Goal: Check status: Check status

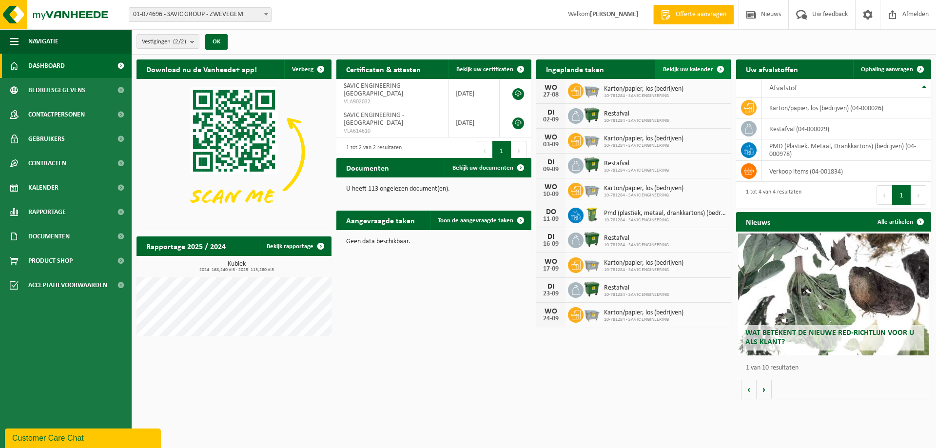
click at [690, 66] on span "Bekijk uw kalender" at bounding box center [688, 69] width 50 height 6
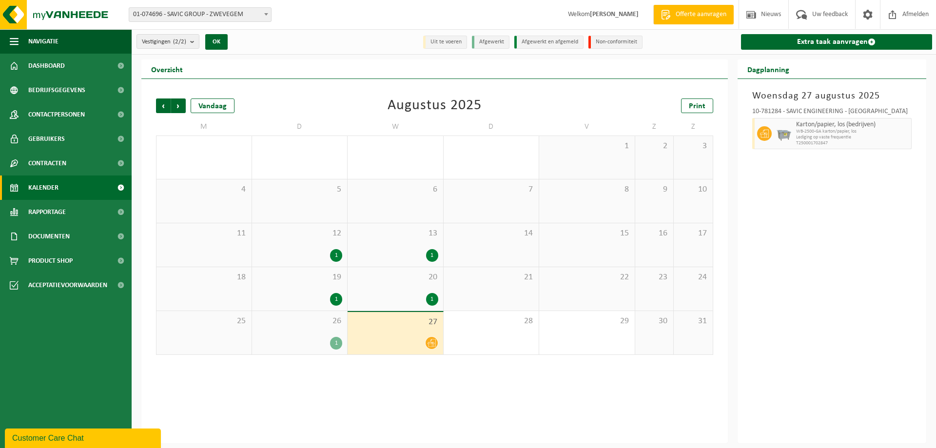
click at [441, 369] on div "Vorige Volgende Vandaag Augustus 2025 Print M D W D V Z Z 28 29 30 31 1 2 3 4 5…" at bounding box center [434, 261] width 586 height 364
click at [455, 338] on div "28" at bounding box center [492, 332] width 96 height 43
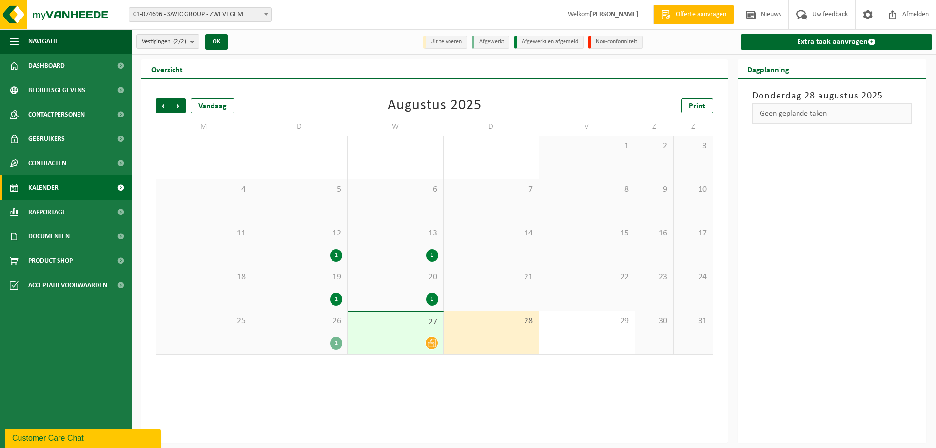
click at [419, 339] on div at bounding box center [395, 342] width 86 height 13
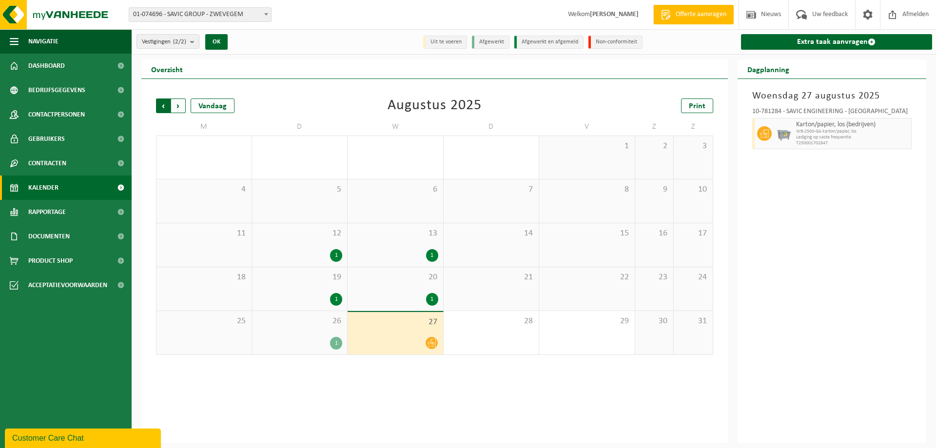
click at [180, 110] on span "Volgende" at bounding box center [178, 105] width 15 height 15
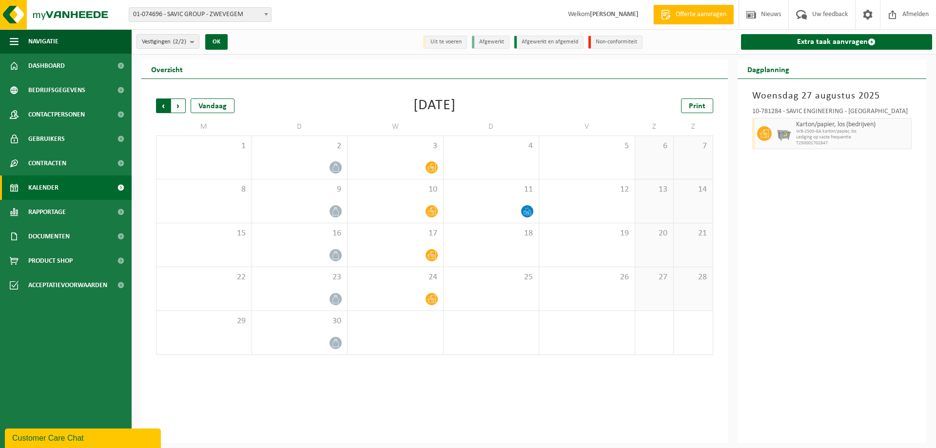
click at [179, 109] on span "Volgende" at bounding box center [178, 105] width 15 height 15
click at [176, 106] on span "Volgende" at bounding box center [178, 105] width 15 height 15
click at [157, 107] on span "Vorige" at bounding box center [163, 105] width 15 height 15
click at [535, 242] on div "16" at bounding box center [492, 244] width 96 height 43
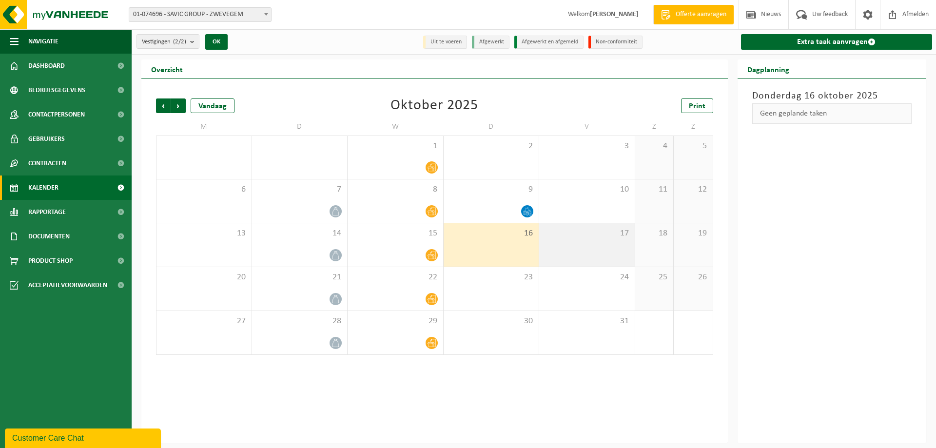
click at [559, 245] on div "17" at bounding box center [587, 244] width 96 height 43
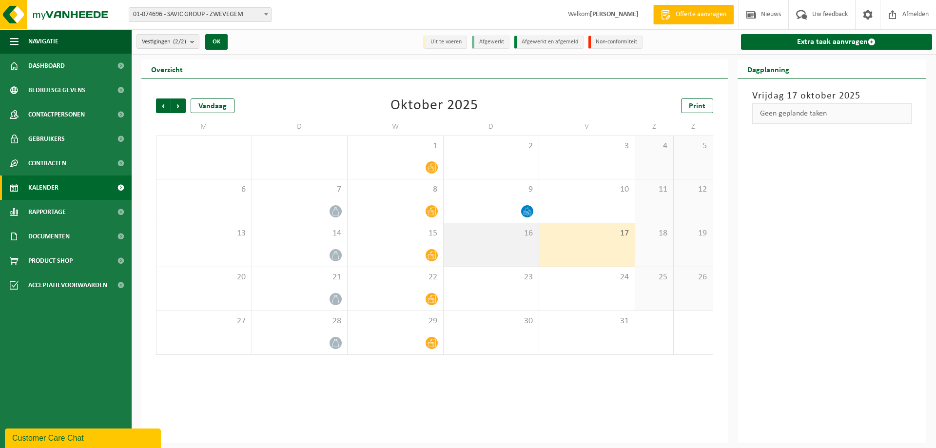
click at [522, 266] on div "16" at bounding box center [492, 244] width 96 height 43
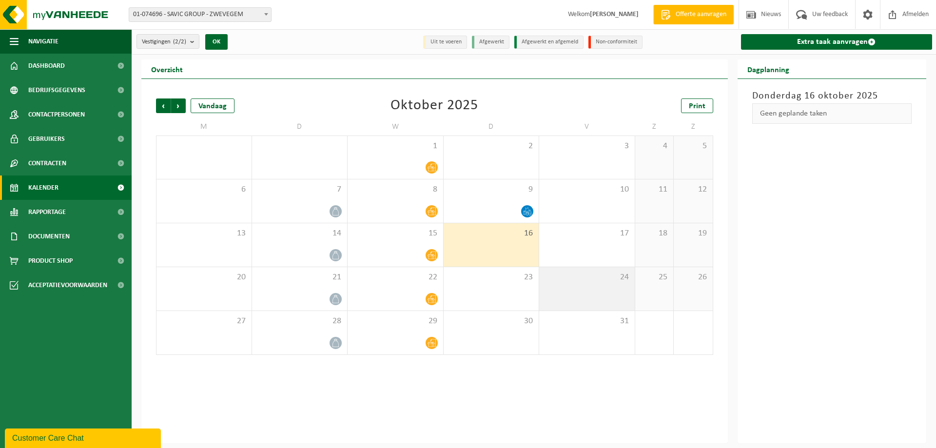
click at [549, 275] on span "24" at bounding box center [587, 277] width 86 height 11
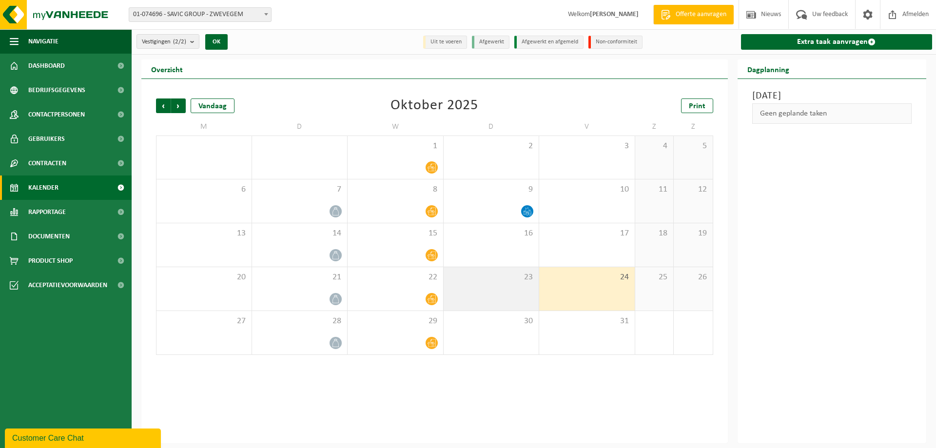
click at [516, 275] on span "23" at bounding box center [491, 277] width 86 height 11
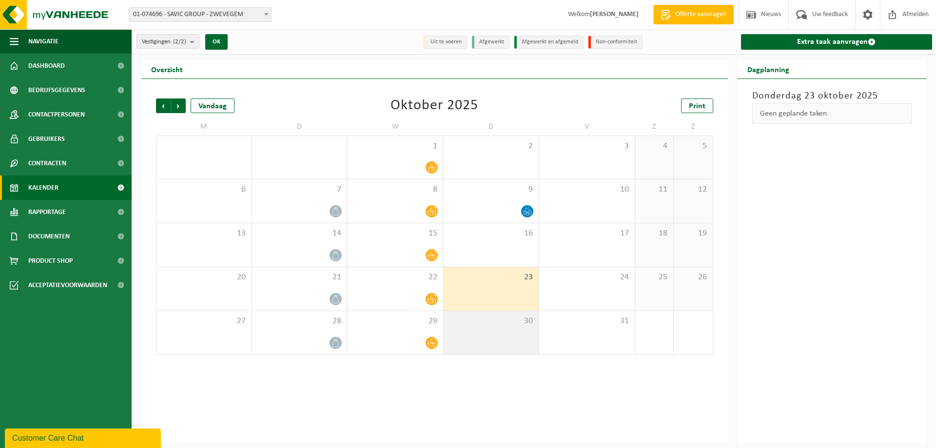
click at [521, 321] on span "30" at bounding box center [491, 321] width 86 height 11
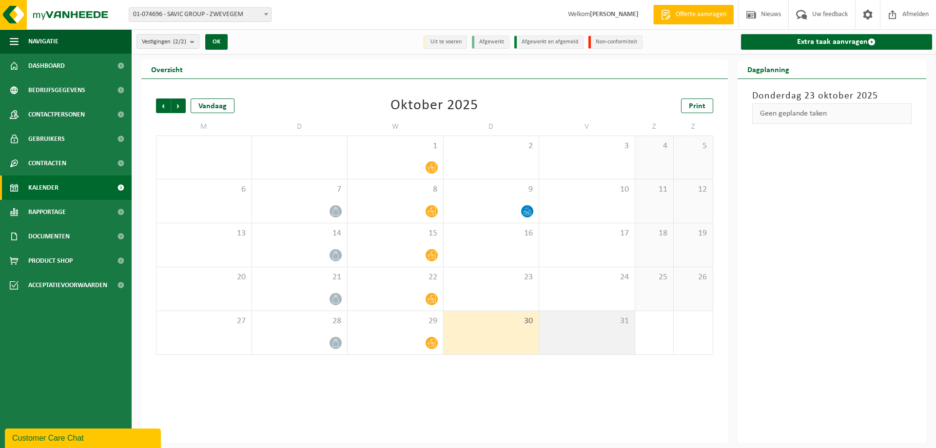
click at [575, 326] on span "31" at bounding box center [587, 321] width 86 height 11
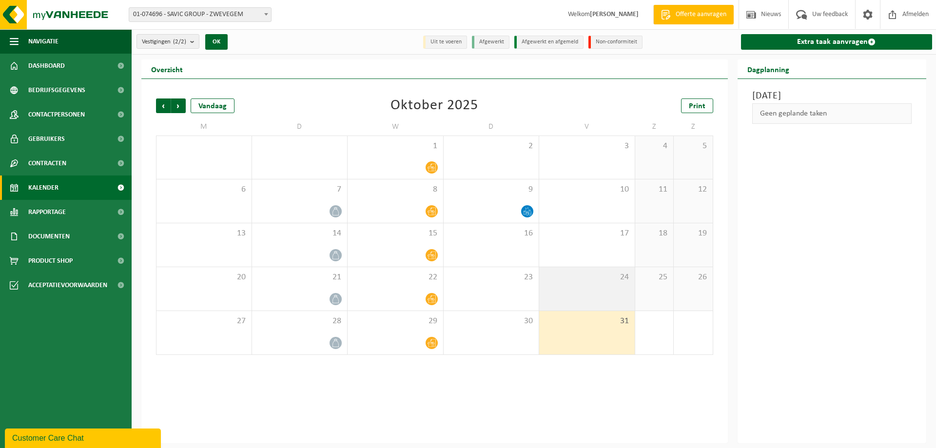
click at [574, 285] on div "24" at bounding box center [587, 288] width 96 height 43
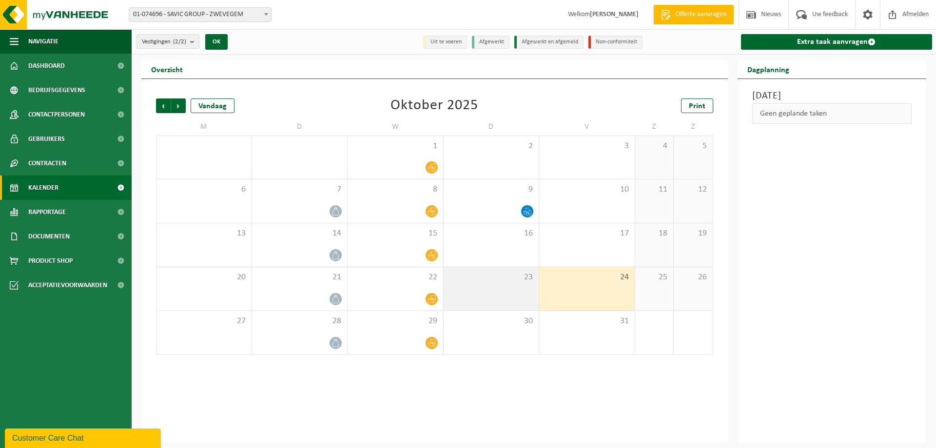
drag, startPoint x: 525, startPoint y: 284, endPoint x: 525, endPoint y: 272, distance: 11.7
click at [524, 284] on div "23" at bounding box center [492, 288] width 96 height 43
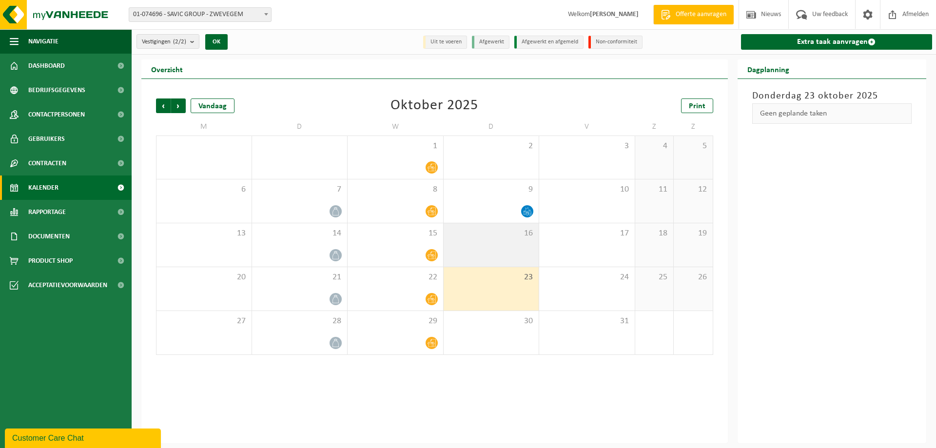
click at [528, 264] on div "16" at bounding box center [492, 244] width 96 height 43
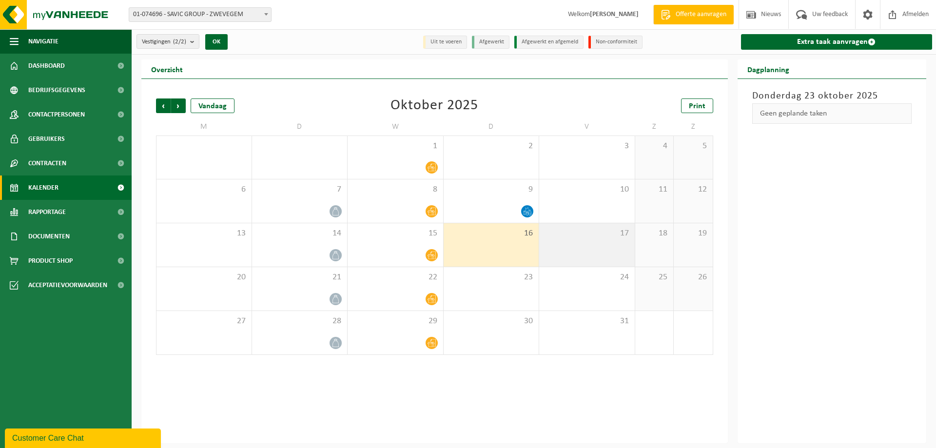
click at [559, 260] on div "17" at bounding box center [587, 244] width 96 height 43
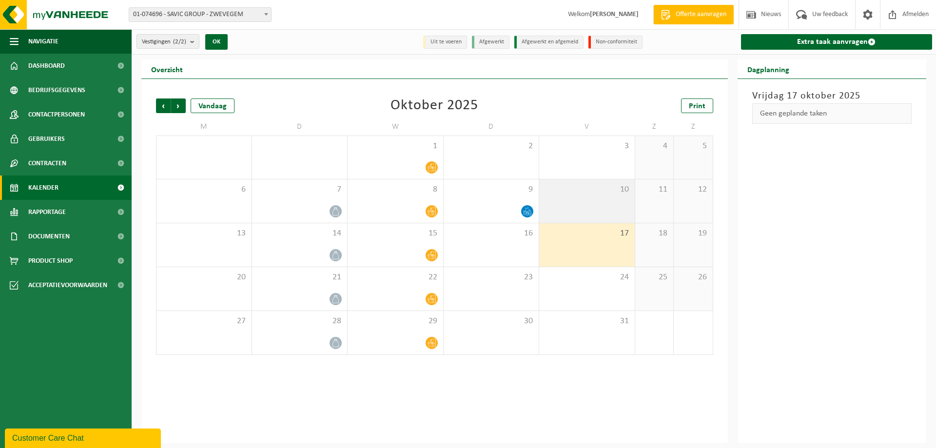
click at [576, 214] on div "10" at bounding box center [587, 200] width 96 height 43
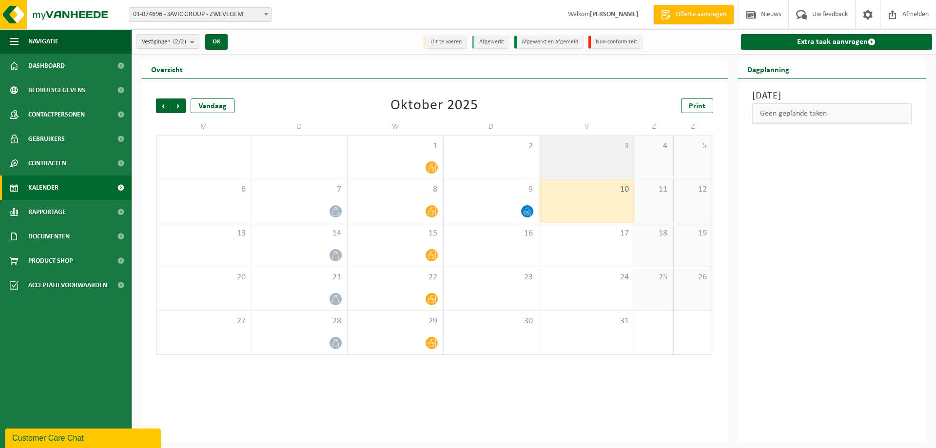
click at [582, 173] on div "3" at bounding box center [587, 157] width 96 height 43
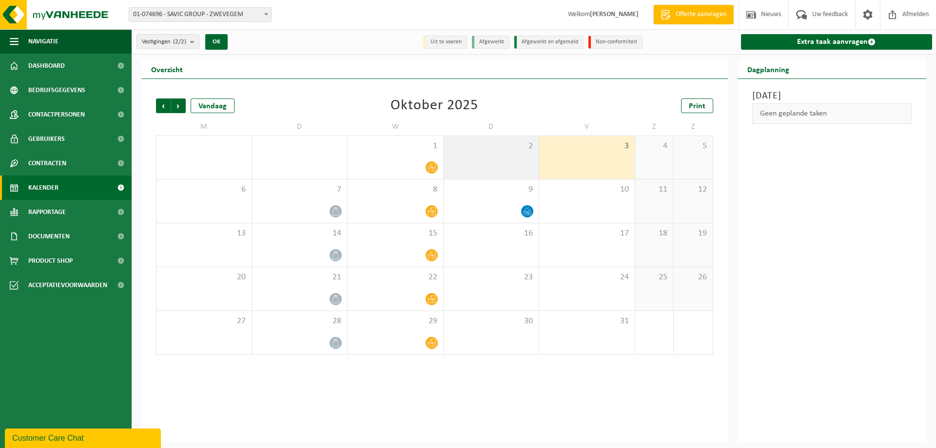
click at [533, 170] on div "2" at bounding box center [492, 157] width 96 height 43
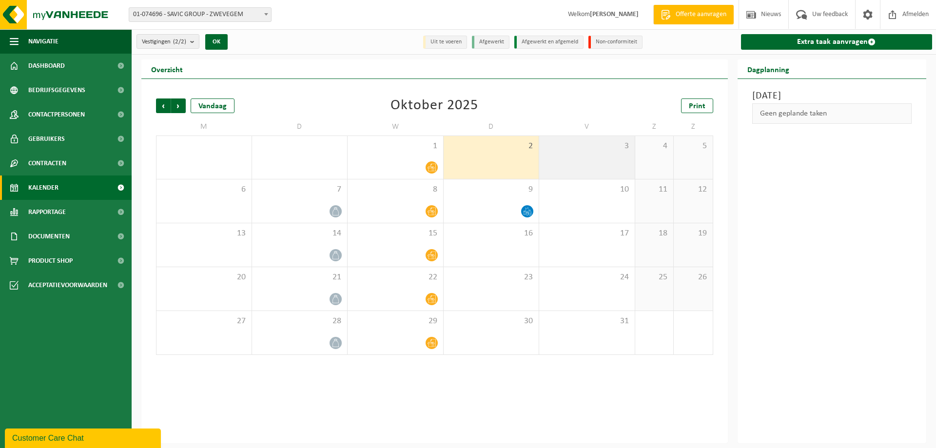
click at [562, 162] on div "3" at bounding box center [587, 157] width 96 height 43
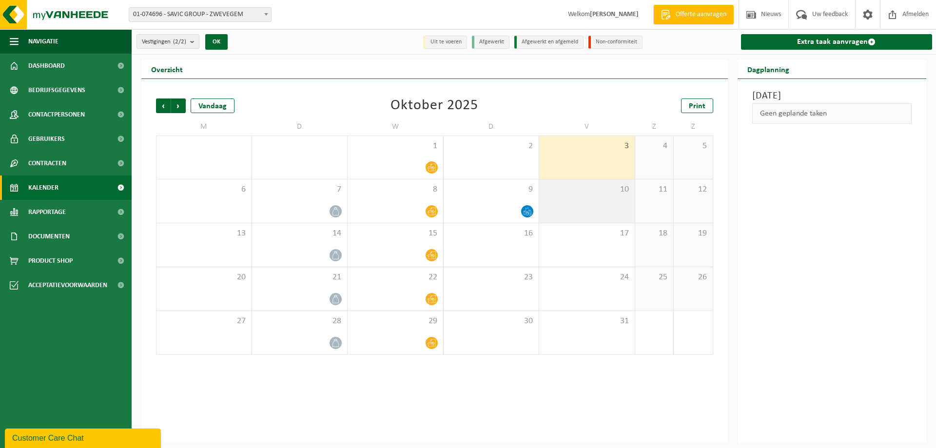
click at [585, 218] on div "10" at bounding box center [587, 200] width 96 height 43
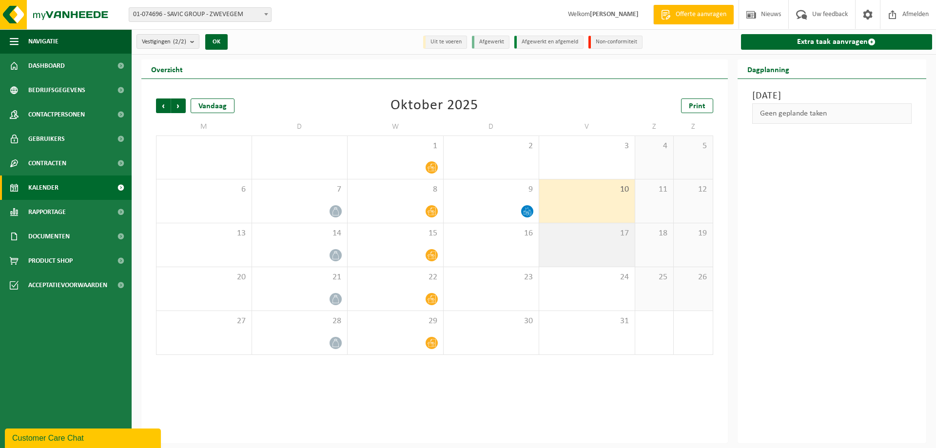
click at [579, 251] on div "17" at bounding box center [587, 244] width 96 height 43
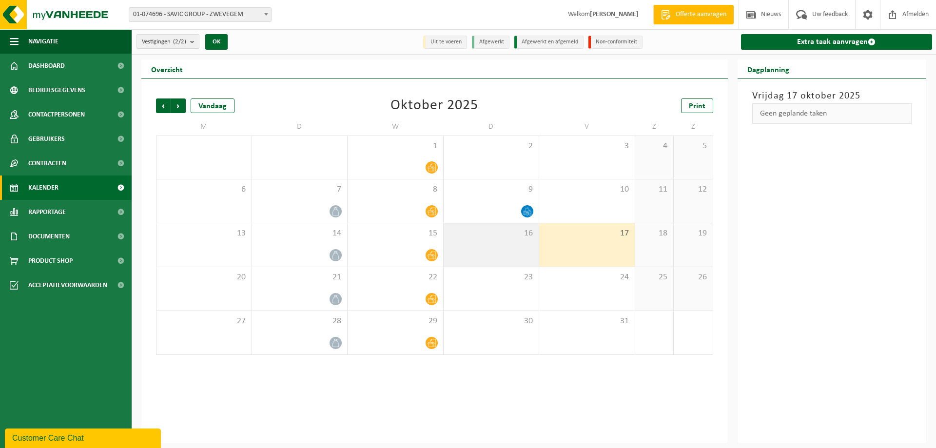
click at [537, 261] on div "16" at bounding box center [492, 244] width 96 height 43
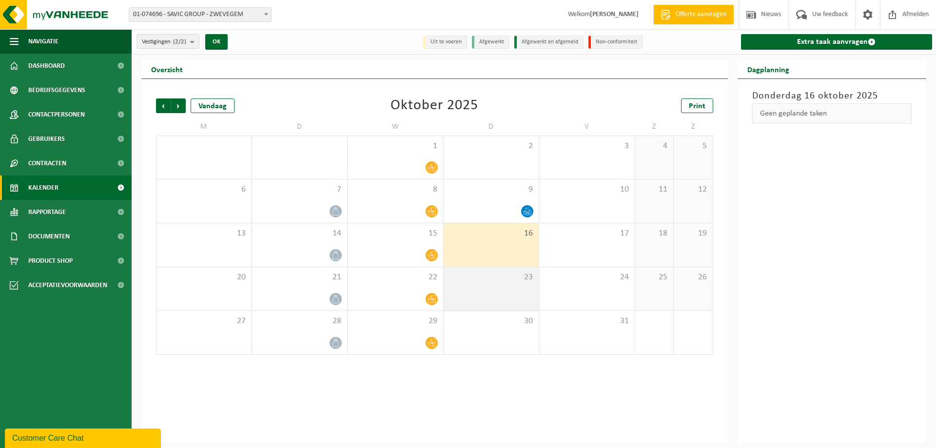
click at [528, 288] on div "23" at bounding box center [492, 288] width 96 height 43
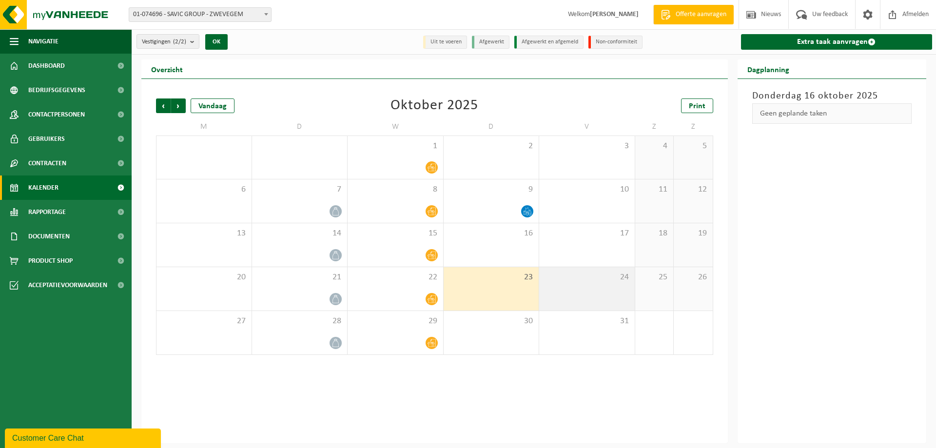
click at [570, 298] on div "24" at bounding box center [587, 288] width 96 height 43
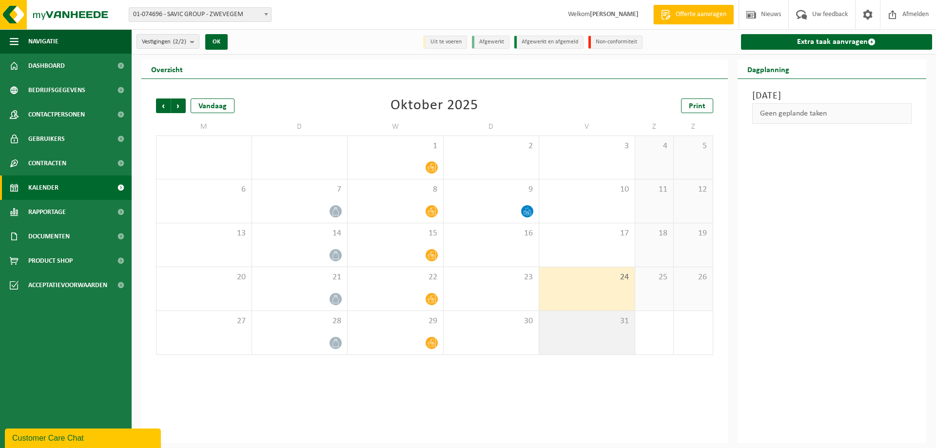
click at [565, 323] on span "31" at bounding box center [587, 321] width 86 height 11
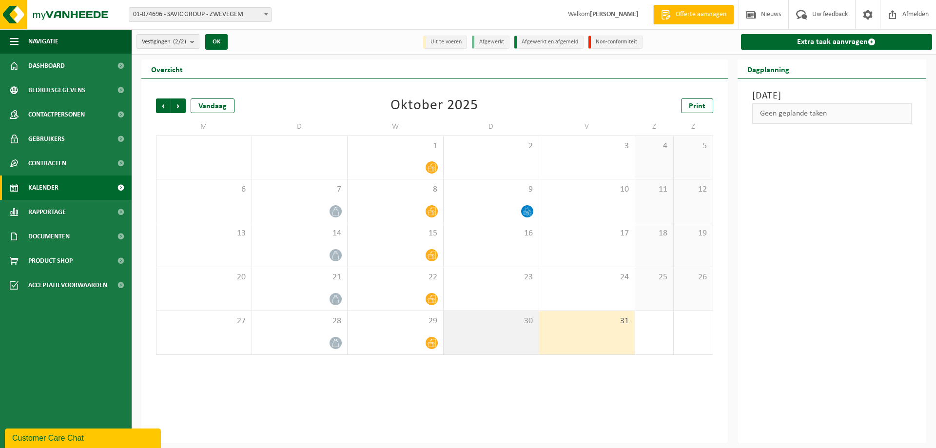
click at [518, 330] on div "30" at bounding box center [492, 332] width 96 height 43
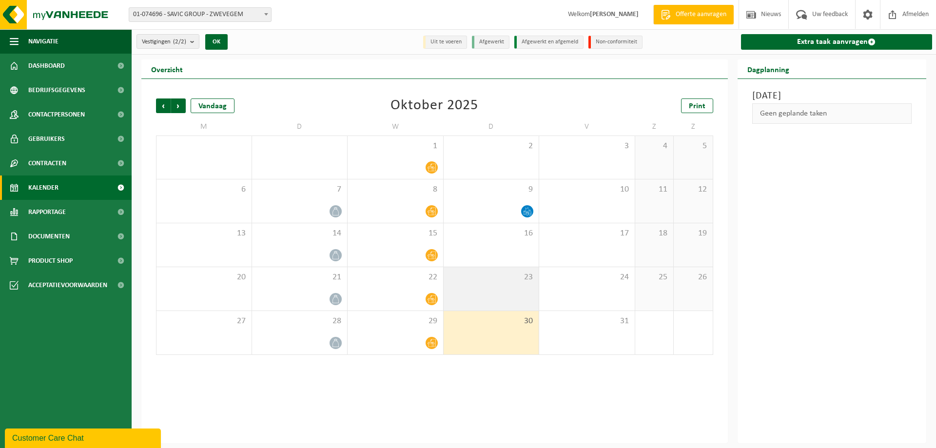
click at [523, 295] on div "23" at bounding box center [492, 288] width 96 height 43
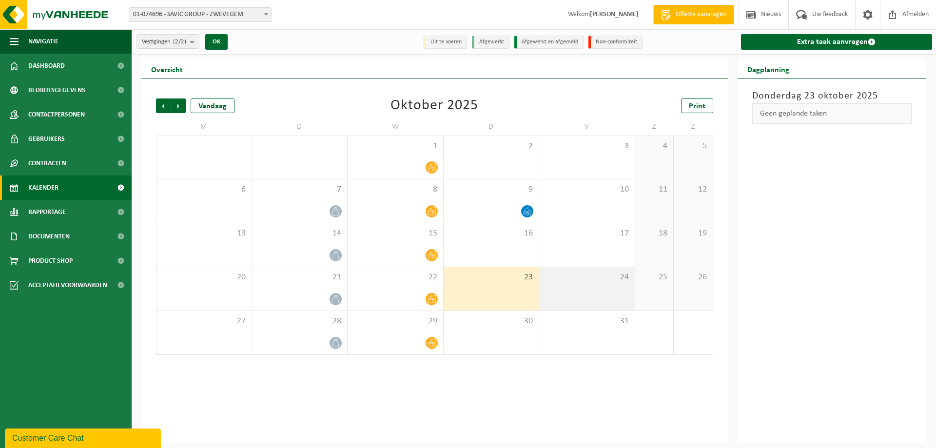
click at [559, 288] on div "24" at bounding box center [587, 288] width 96 height 43
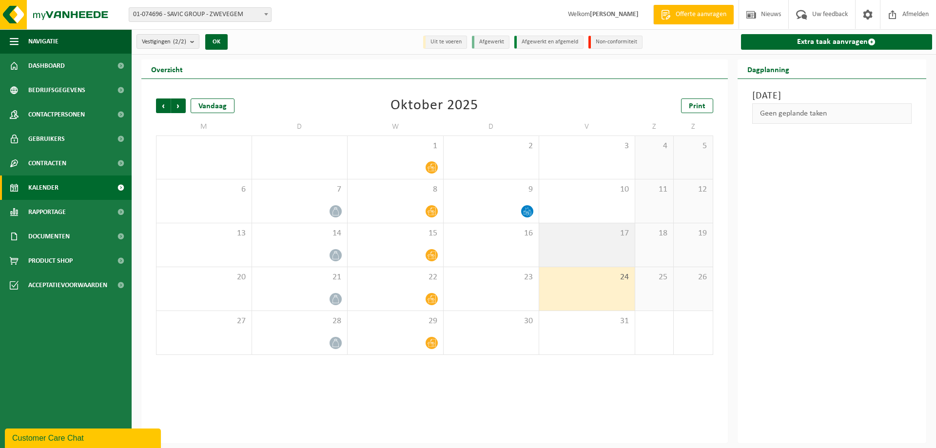
click at [572, 252] on div "17" at bounding box center [587, 244] width 96 height 43
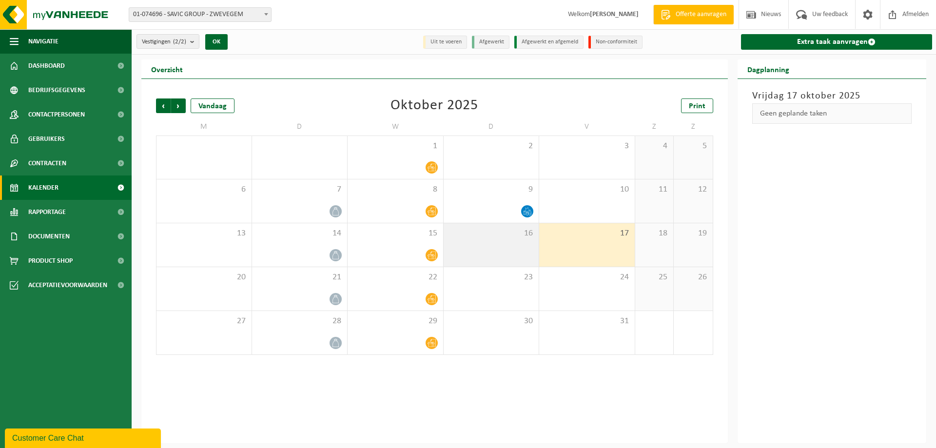
click at [527, 255] on div "16" at bounding box center [492, 244] width 96 height 43
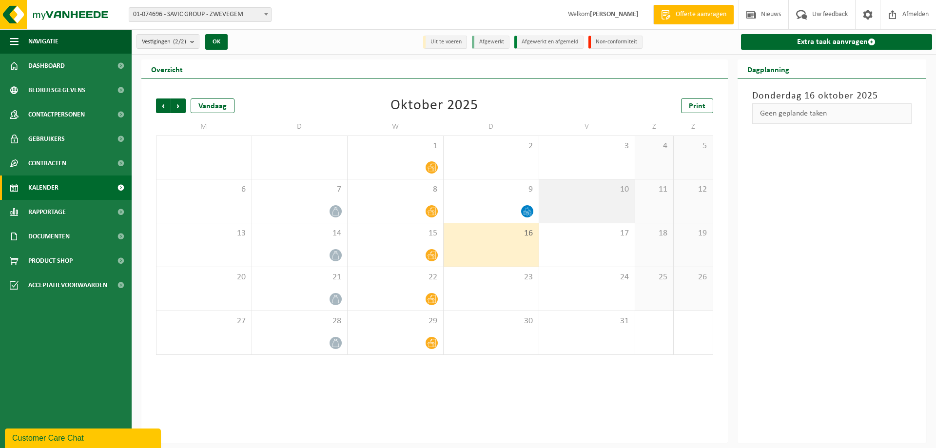
click at [592, 215] on div "10" at bounding box center [587, 200] width 96 height 43
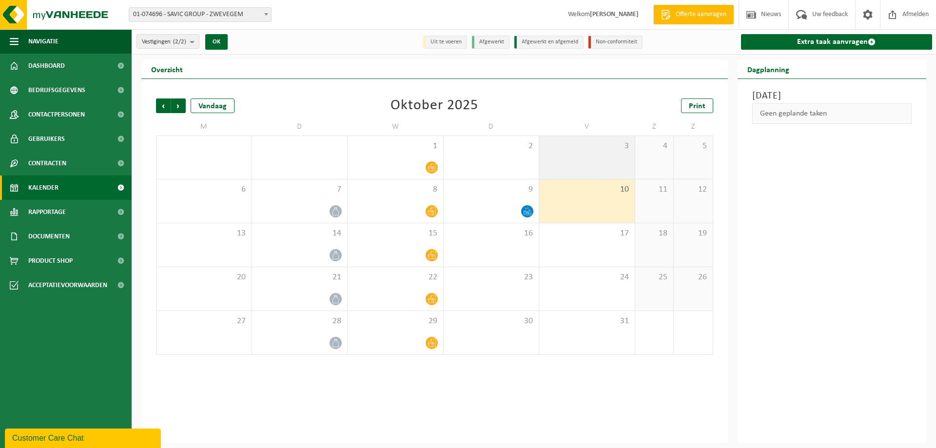
click at [589, 158] on div "3" at bounding box center [587, 157] width 96 height 43
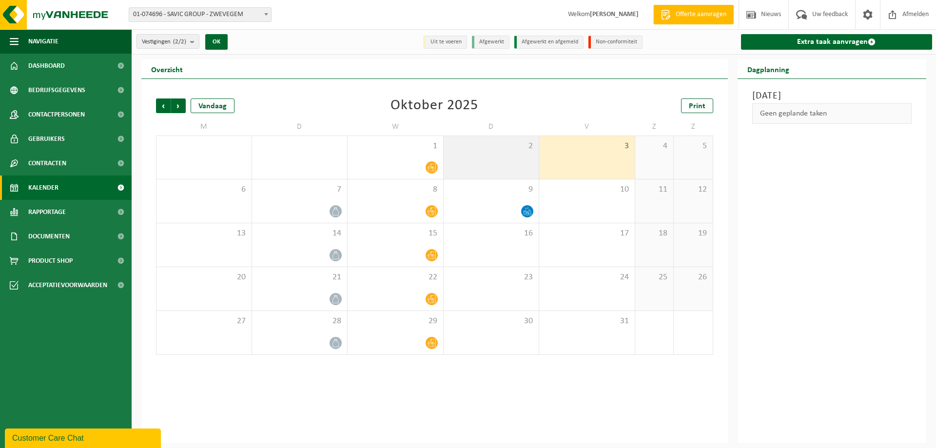
click at [511, 159] on div "2" at bounding box center [492, 157] width 96 height 43
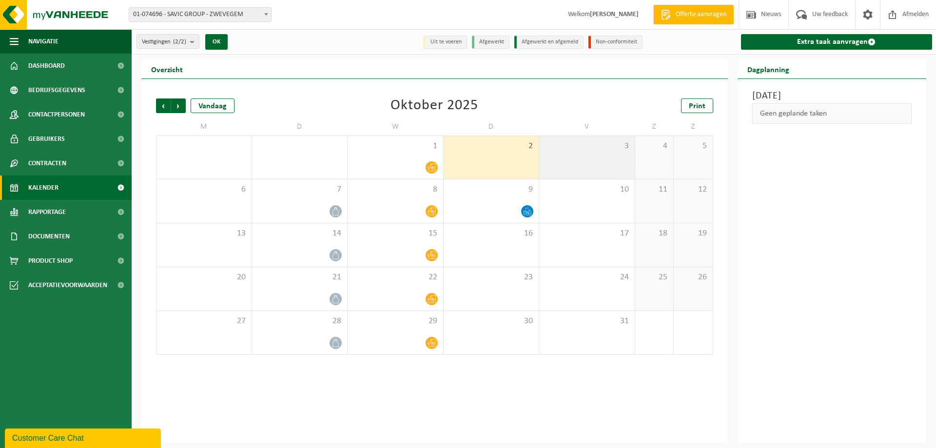
click at [565, 155] on div "3" at bounding box center [587, 157] width 96 height 43
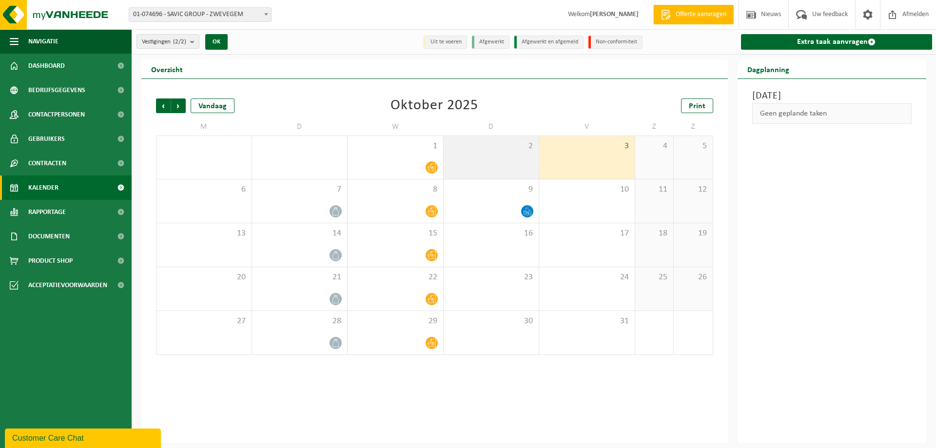
click at [529, 166] on div "2" at bounding box center [492, 157] width 96 height 43
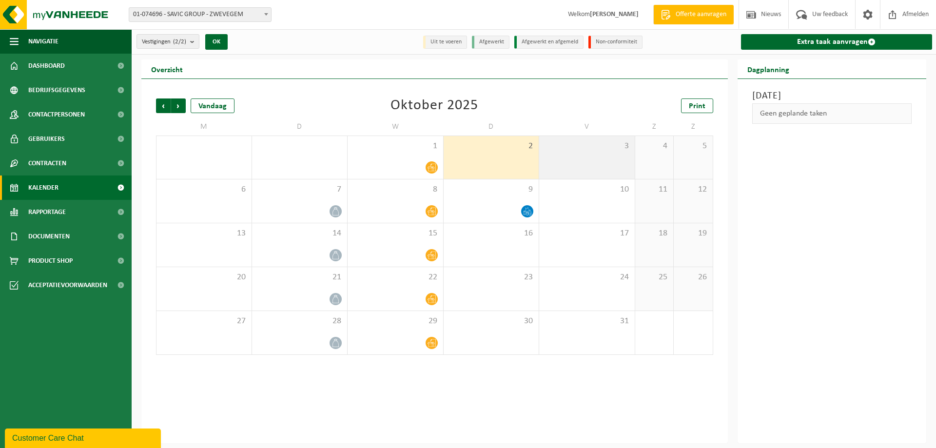
click at [554, 168] on div "3" at bounding box center [587, 157] width 96 height 43
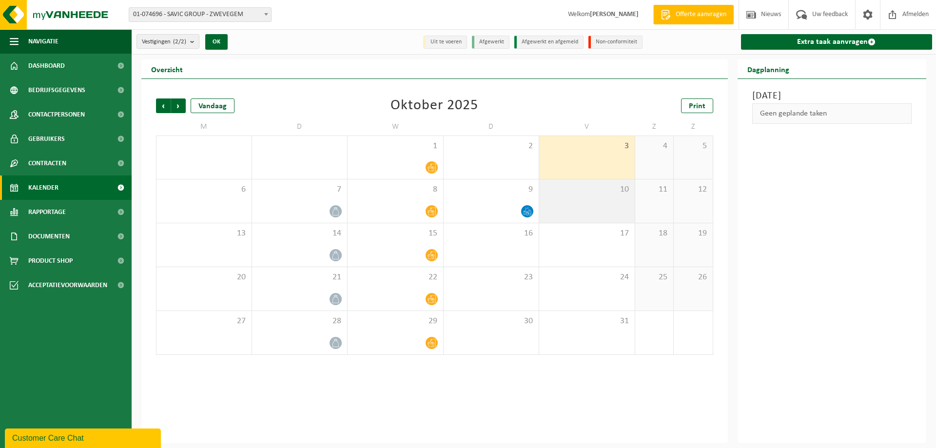
click at [562, 200] on div "10" at bounding box center [587, 200] width 96 height 43
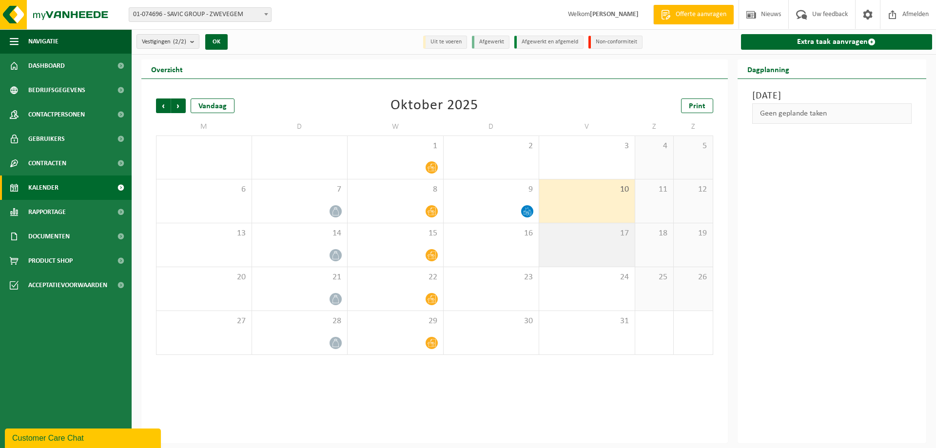
click at [581, 253] on div "17" at bounding box center [587, 244] width 96 height 43
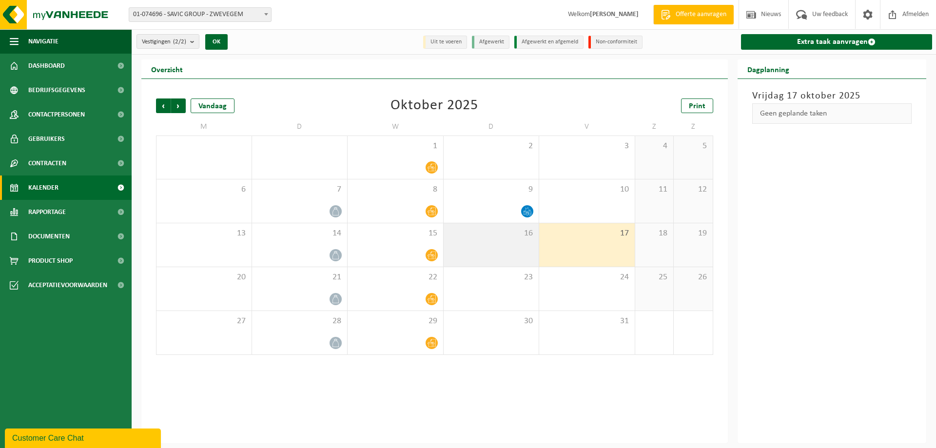
click at [534, 252] on div "16" at bounding box center [492, 244] width 96 height 43
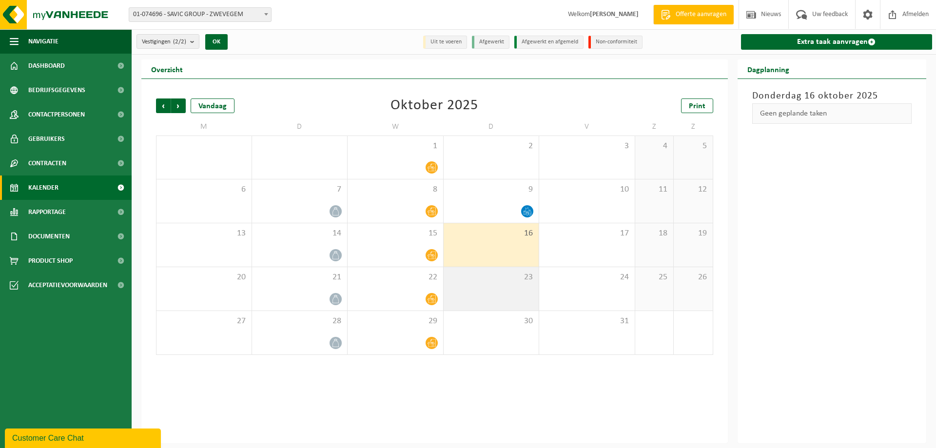
click at [526, 287] on div "23" at bounding box center [492, 288] width 96 height 43
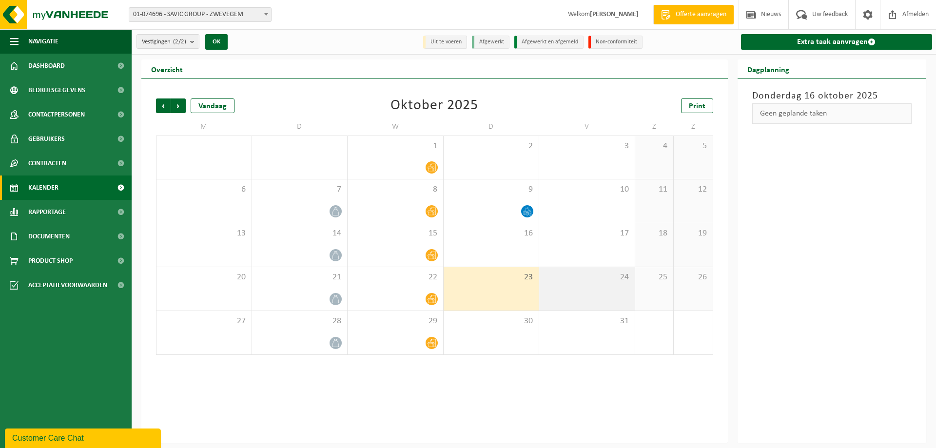
click at [567, 293] on div "24" at bounding box center [587, 288] width 96 height 43
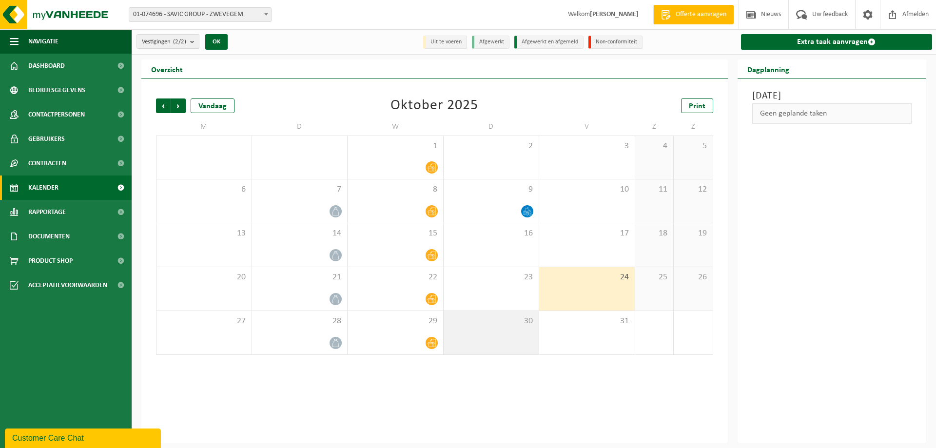
click at [518, 319] on span "30" at bounding box center [491, 321] width 86 height 11
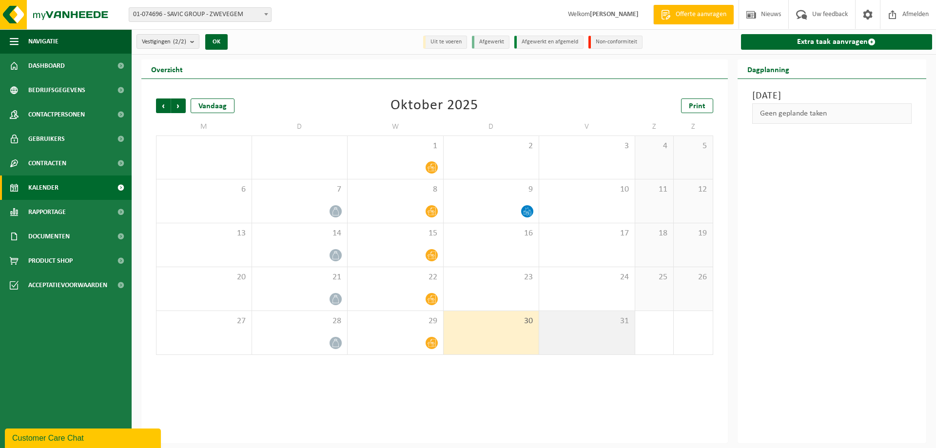
click at [561, 323] on span "31" at bounding box center [587, 321] width 86 height 11
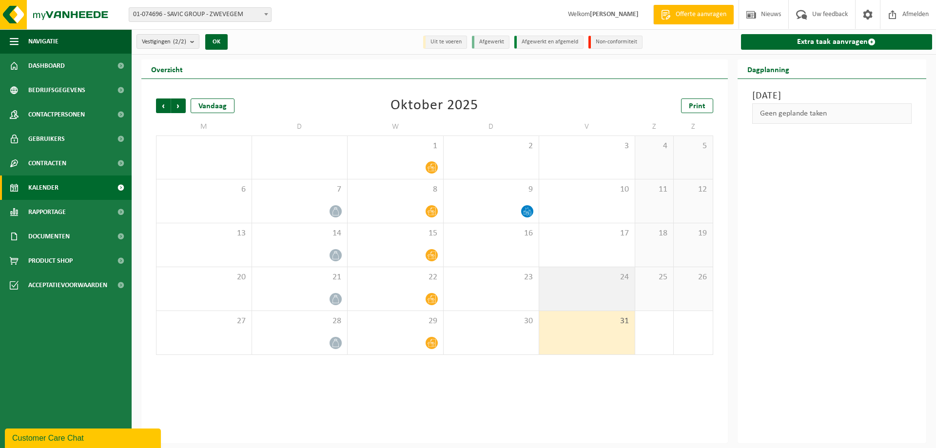
click at [568, 295] on div "24" at bounding box center [587, 288] width 96 height 43
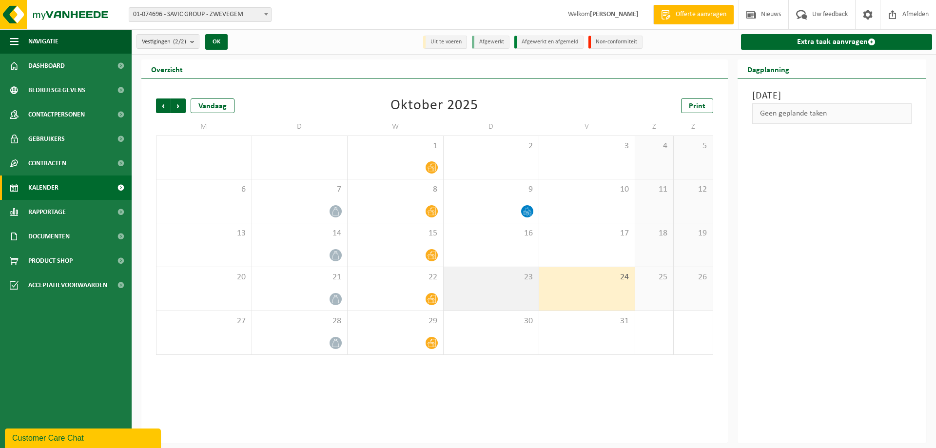
click at [503, 292] on div "23" at bounding box center [492, 288] width 96 height 43
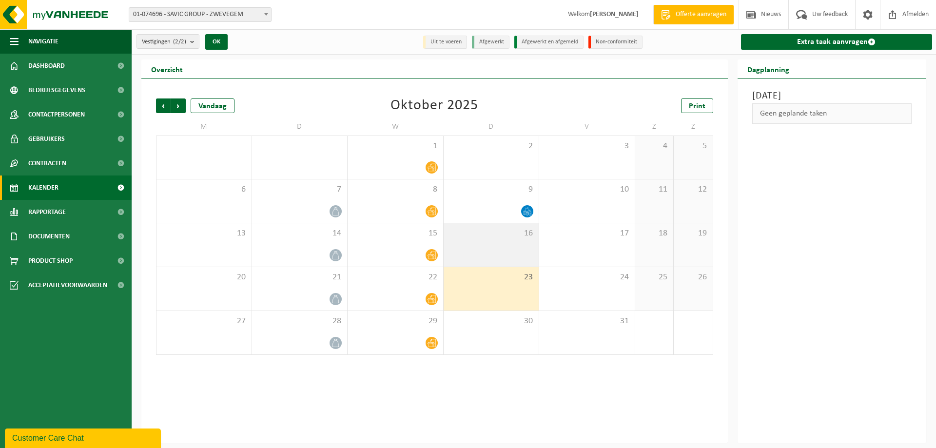
click at [515, 260] on div "16" at bounding box center [492, 244] width 96 height 43
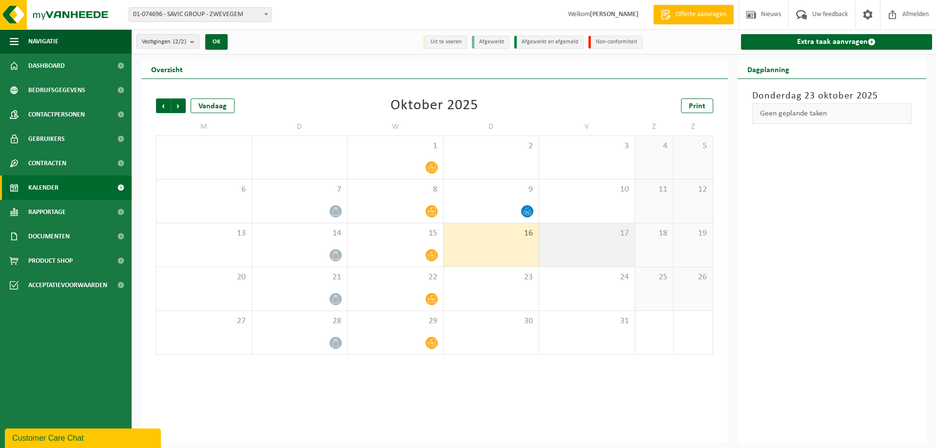
click at [568, 241] on div "17" at bounding box center [587, 244] width 96 height 43
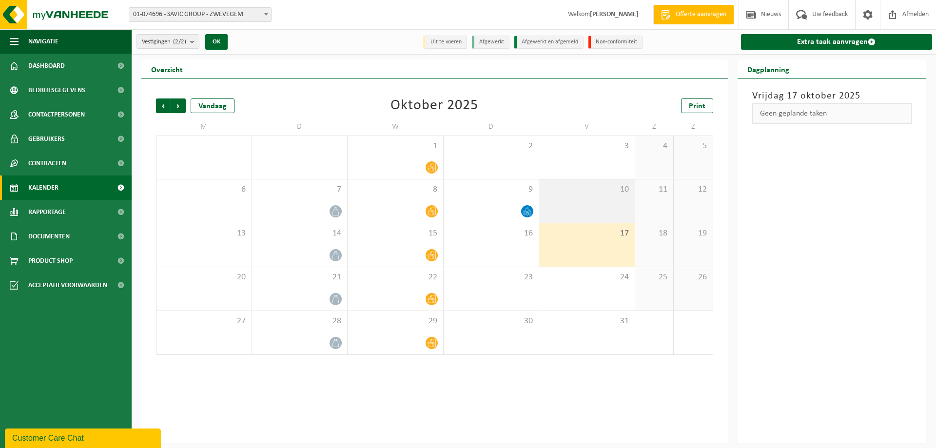
click at [580, 210] on div "10" at bounding box center [587, 200] width 96 height 43
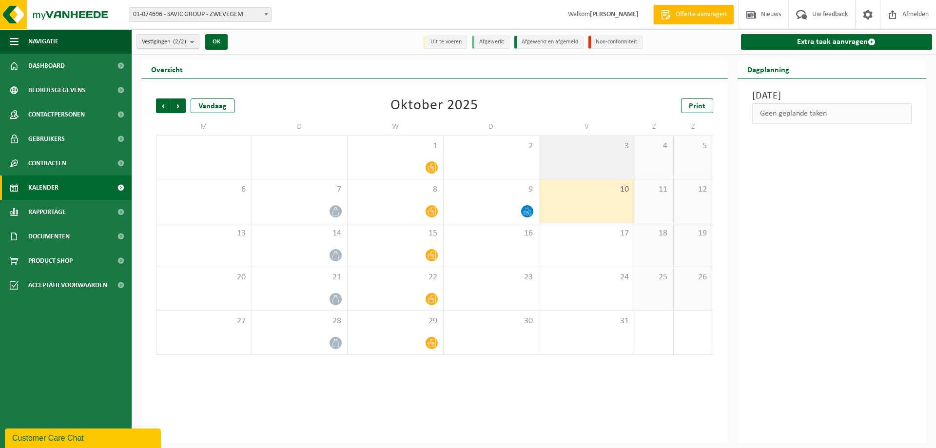
click at [590, 162] on div "3" at bounding box center [587, 157] width 96 height 43
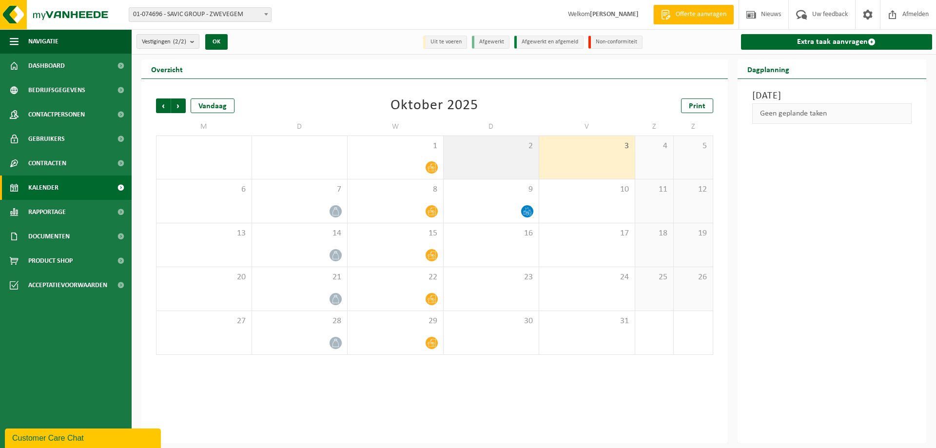
click at [518, 164] on div "2" at bounding box center [492, 157] width 96 height 43
